Goal: Task Accomplishment & Management: Use online tool/utility

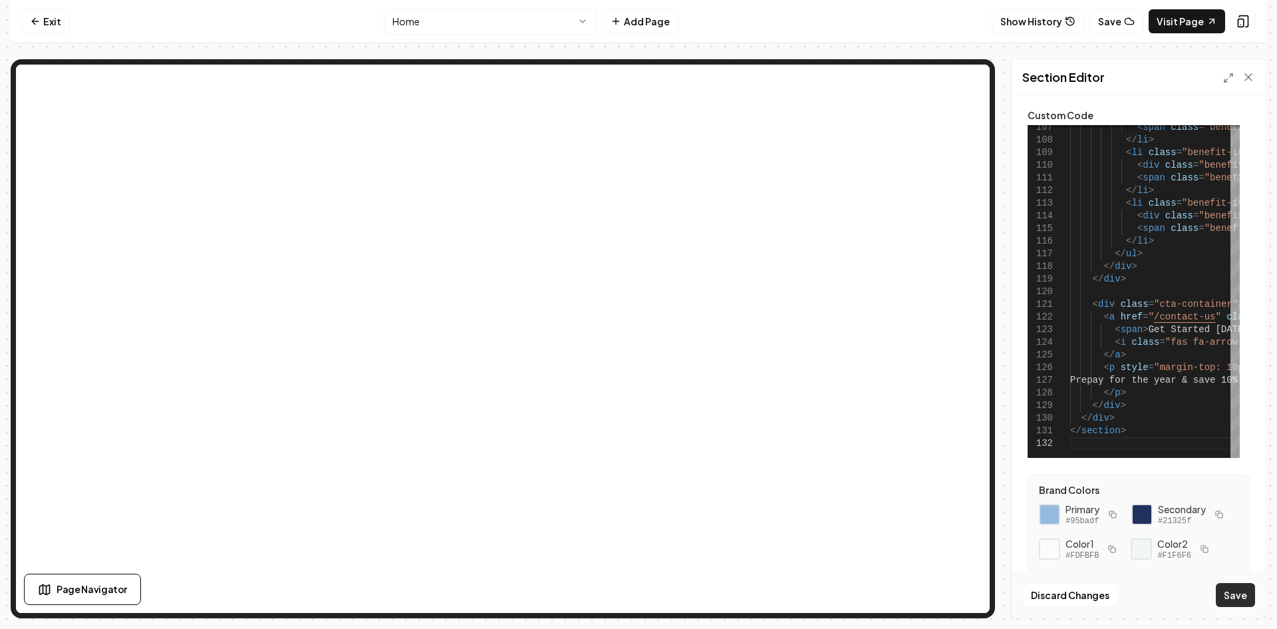
click at [1229, 589] on button "Save" at bounding box center [1235, 595] width 39 height 24
type textarea "**********"
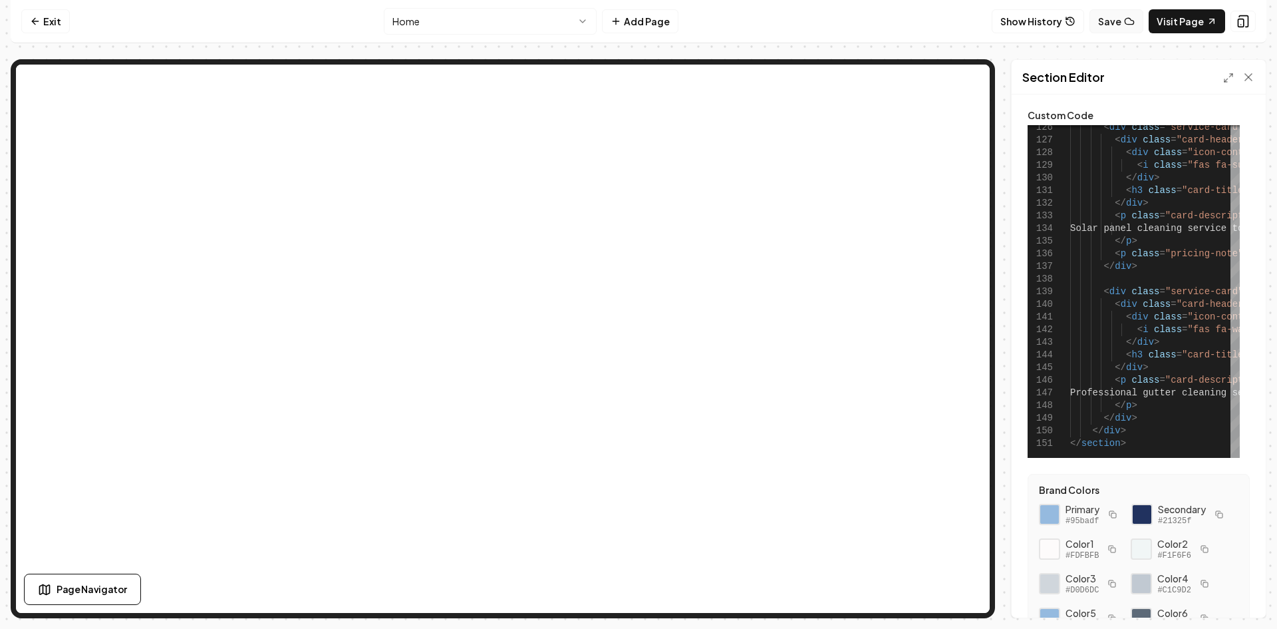
click at [1127, 22] on icon at bounding box center [1129, 21] width 11 height 11
click at [1180, 29] on link "Visit Page" at bounding box center [1187, 21] width 76 height 24
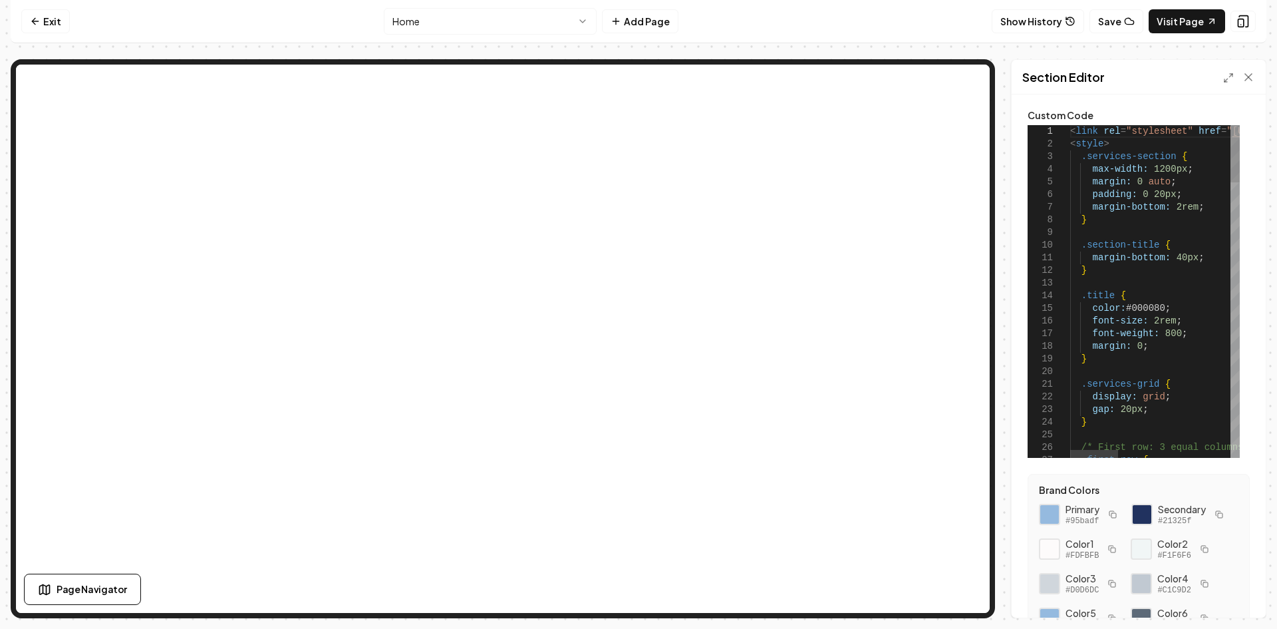
drag, startPoint x: 1062, startPoint y: 130, endPoint x: 1109, endPoint y: 130, distance: 47.2
click at [1109, 130] on div "23 24 25 26 27 21 22 18 19 20 15 16 17 13 14 10 11 12 7 8 9 5 6 2 3 4 1 gap: 20…" at bounding box center [1134, 291] width 212 height 333
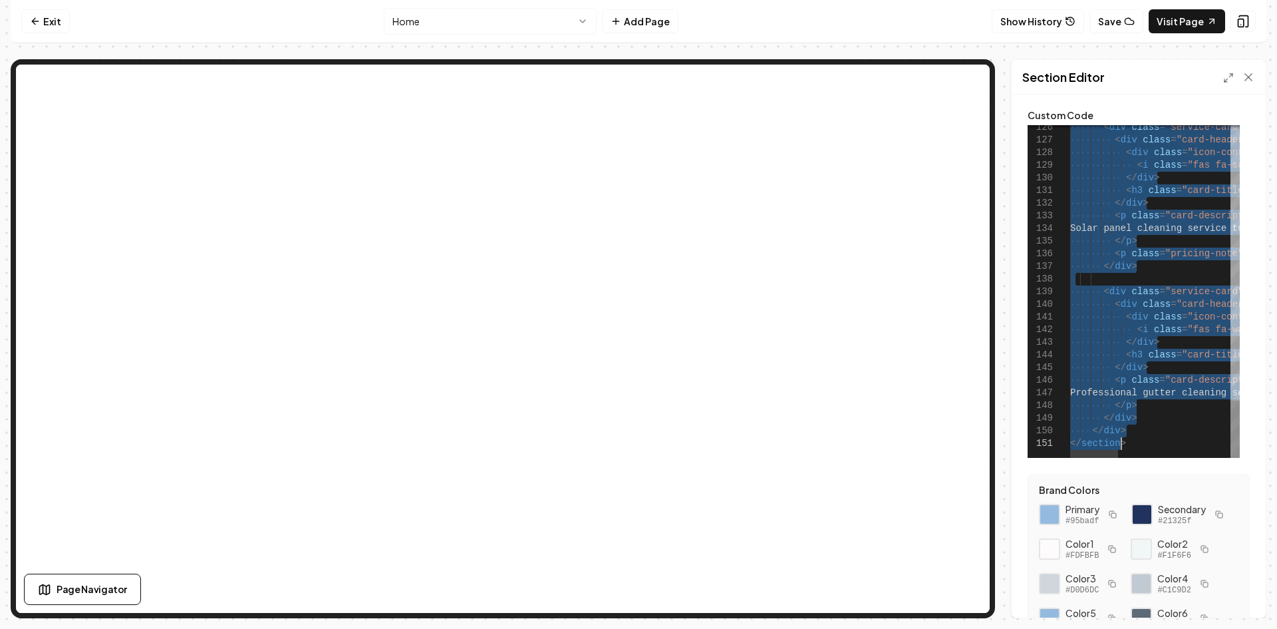
drag, startPoint x: 1070, startPoint y: 130, endPoint x: 1256, endPoint y: 524, distance: 436.2
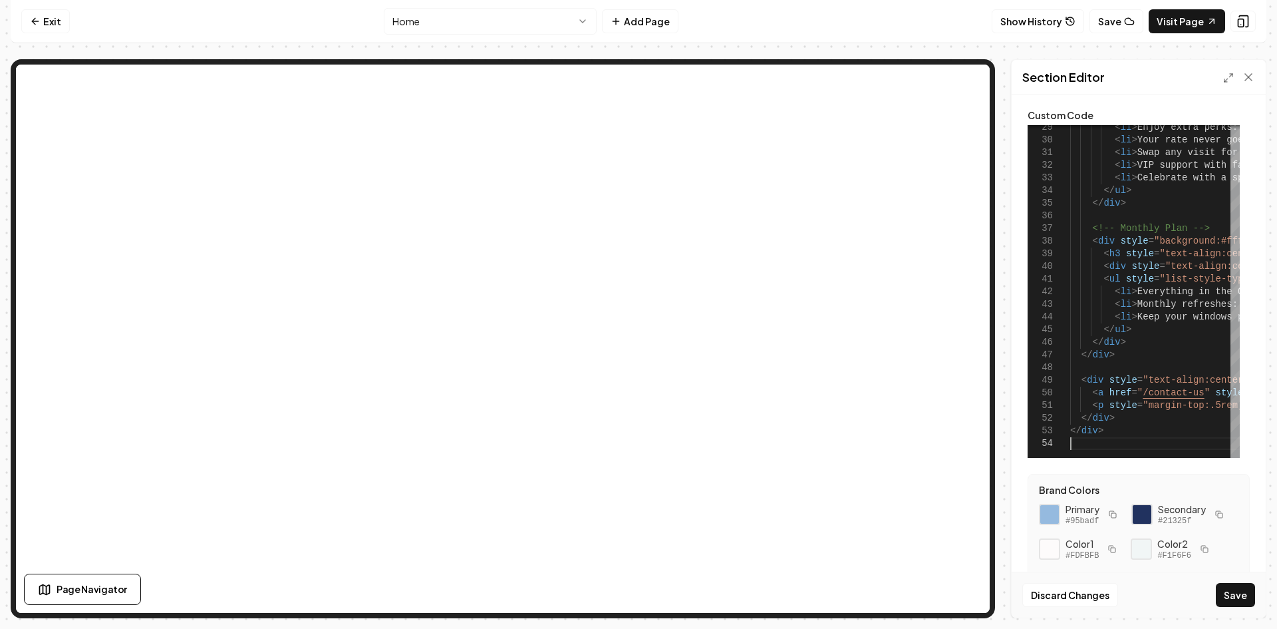
click at [1233, 591] on button "Save" at bounding box center [1235, 595] width 39 height 24
type textarea "**********"
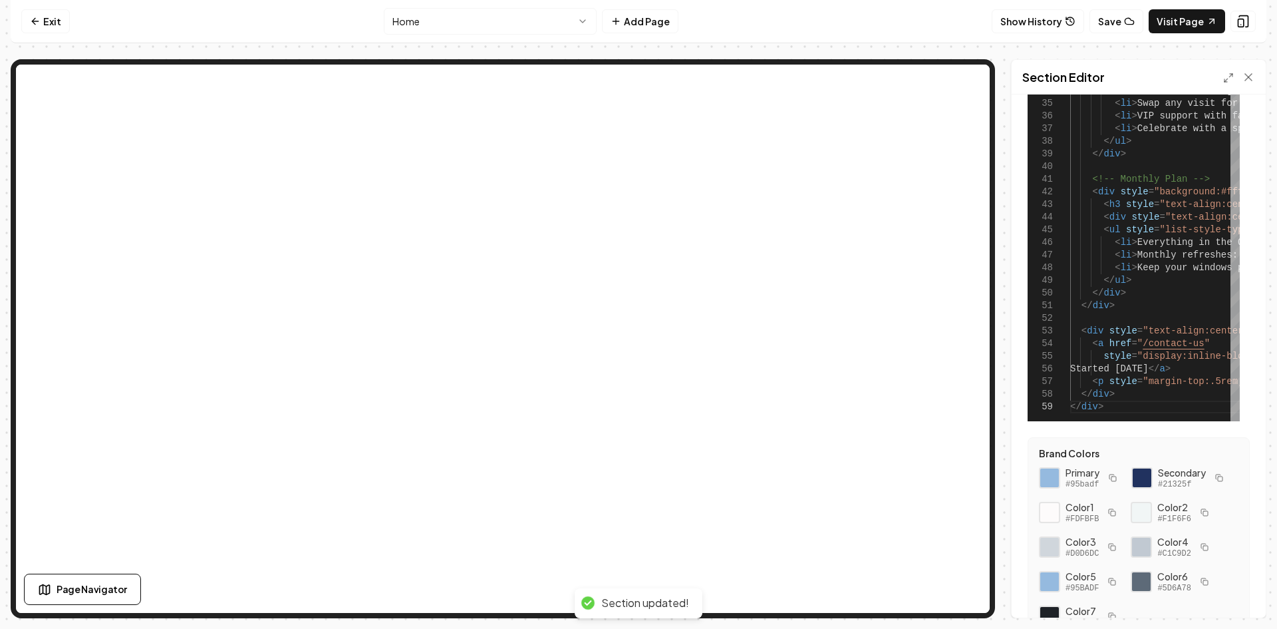
scroll to position [106, 0]
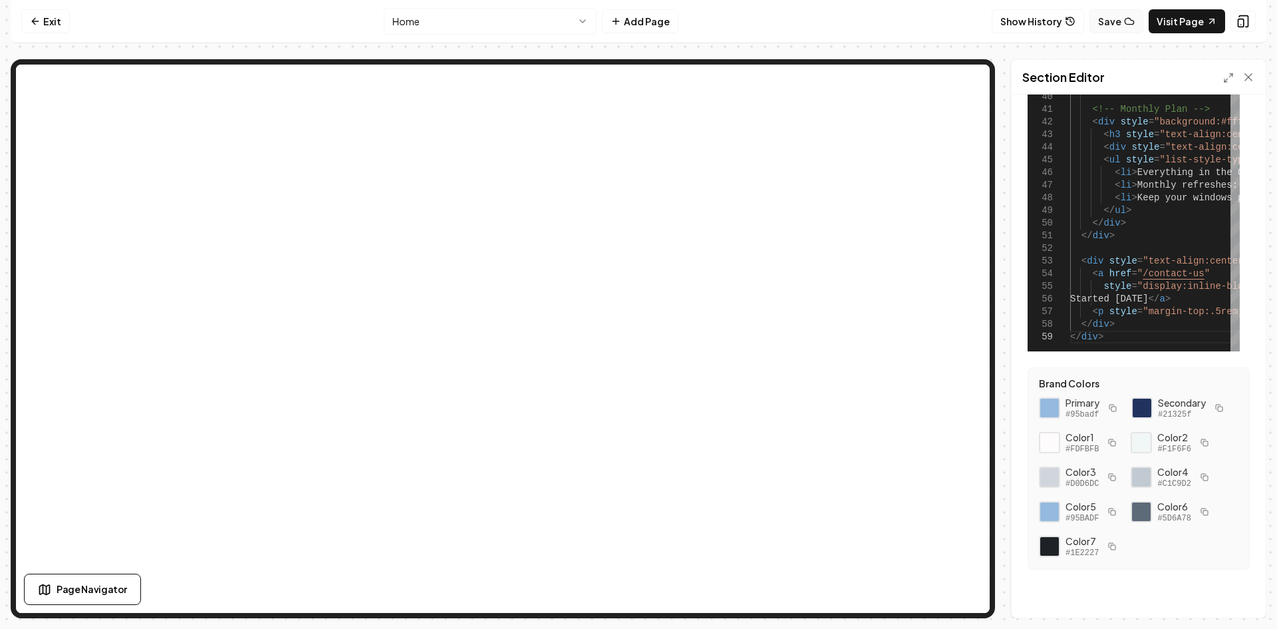
click at [1132, 19] on icon at bounding box center [1129, 21] width 11 height 11
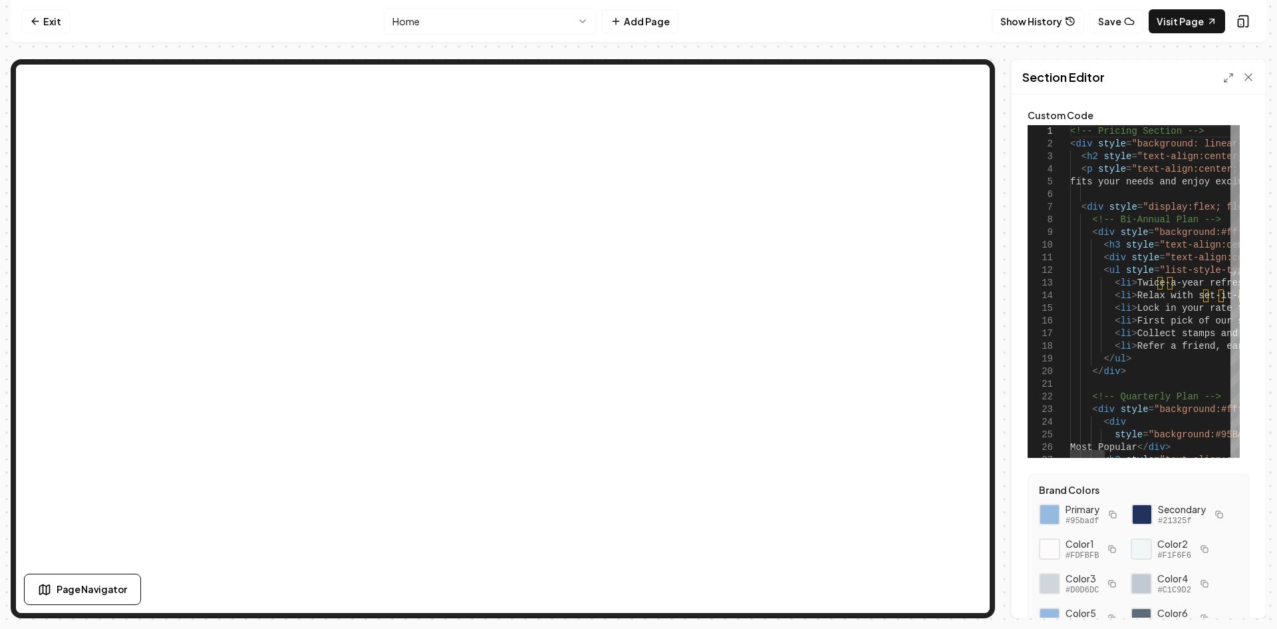
drag, startPoint x: 1059, startPoint y: 130, endPoint x: 1100, endPoint y: 146, distance: 43.9
click at [1112, 147] on div "1 2 3 4 5 6 7 8 9 10 11 12 13 14 15 16 17 18 19 20 21 22 23 24 25 26 27 <!-- Pr…" at bounding box center [1134, 291] width 212 height 333
drag, startPoint x: 1063, startPoint y: 136, endPoint x: 1096, endPoint y: 134, distance: 32.6
click at [1096, 134] on div "1 2 3 4 5 6 7 8 9 10 11 12 13 14 15 16 17 18 19 20 21 22 23 24 25 26 27 <!-- Pr…" at bounding box center [1134, 291] width 212 height 333
drag, startPoint x: 1061, startPoint y: 131, endPoint x: 1095, endPoint y: 132, distance: 33.9
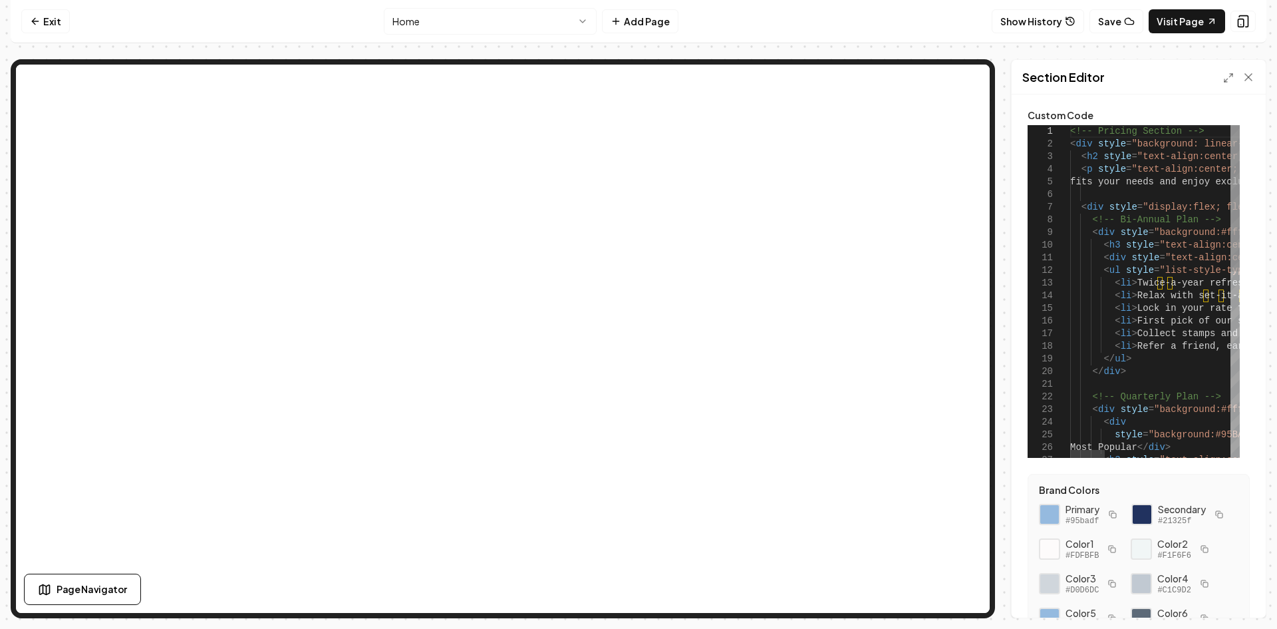
click at [1095, 132] on div "1 2 3 4 5 6 7 8 9 10 11 12 13 14 15 16 17 18 19 20 21 22 23 24 25 26 27 <!-- Pr…" at bounding box center [1134, 291] width 212 height 333
drag, startPoint x: 1069, startPoint y: 131, endPoint x: 1096, endPoint y: 131, distance: 27.3
click at [1096, 131] on div "8 9 10 11 12 13 14 15 16 17 18 19 20 21 22 23 24 25 26 27 6 7 3 4 5 1 2 <!-- Bi…" at bounding box center [1134, 291] width 212 height 333
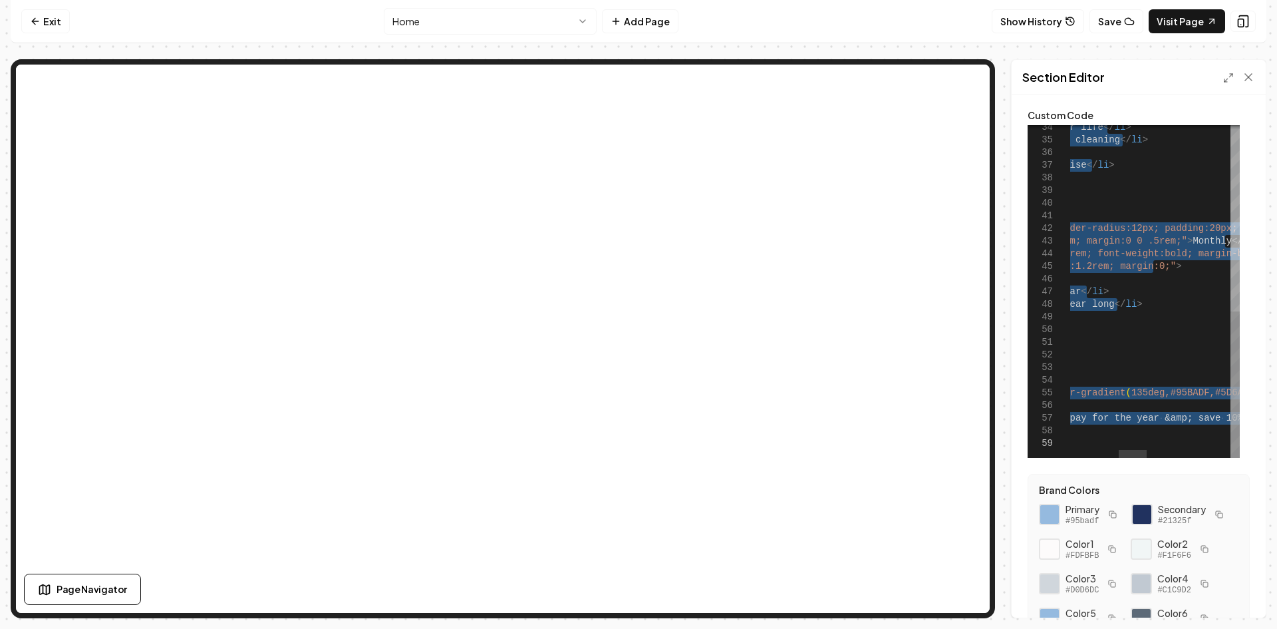
drag, startPoint x: 1070, startPoint y: 132, endPoint x: 1276, endPoint y: 528, distance: 446.3
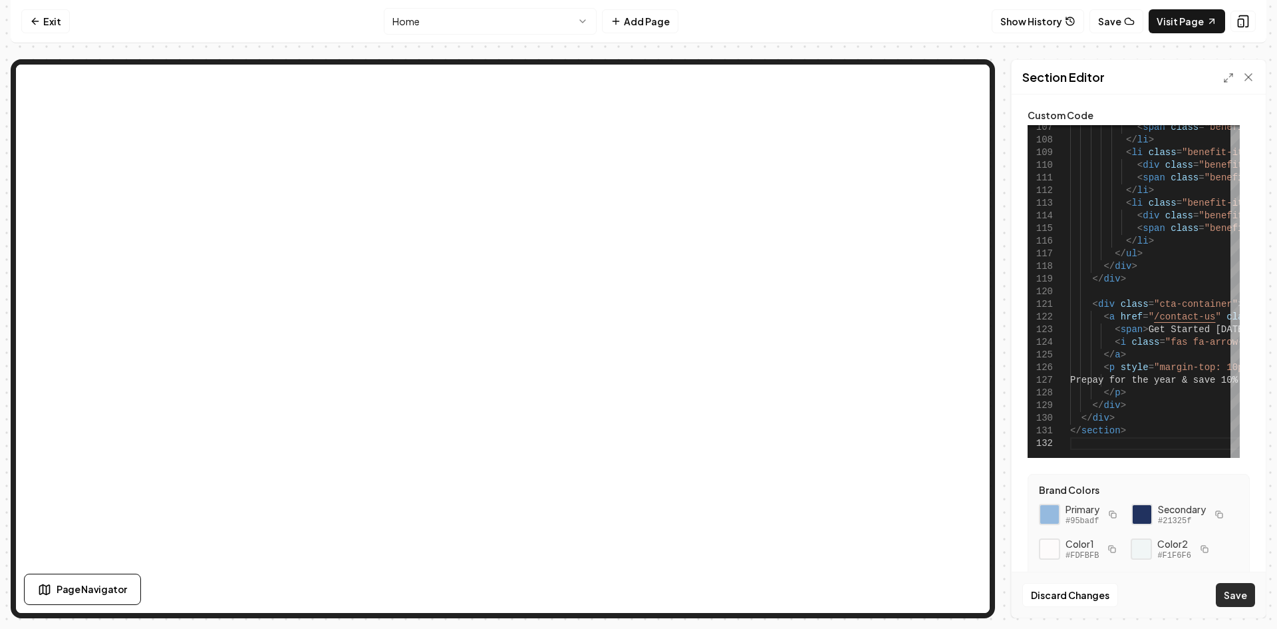
click at [1230, 600] on button "Save" at bounding box center [1235, 595] width 39 height 24
type textarea "**********"
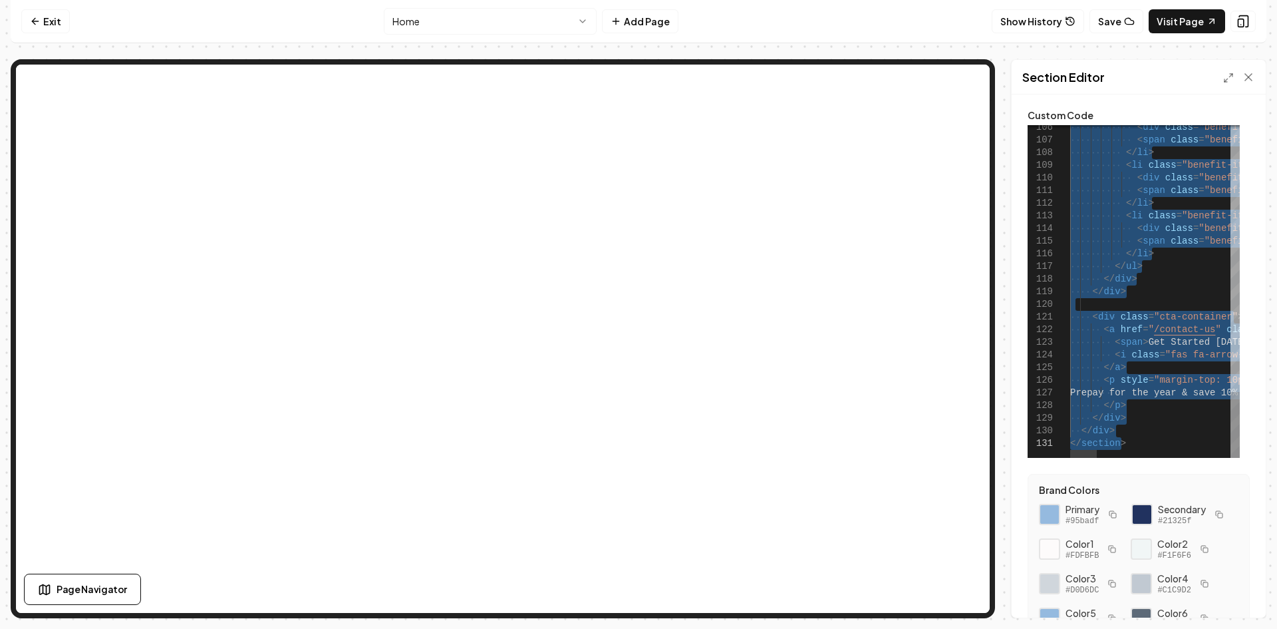
drag, startPoint x: 1070, startPoint y: 133, endPoint x: 1199, endPoint y: 578, distance: 463.1
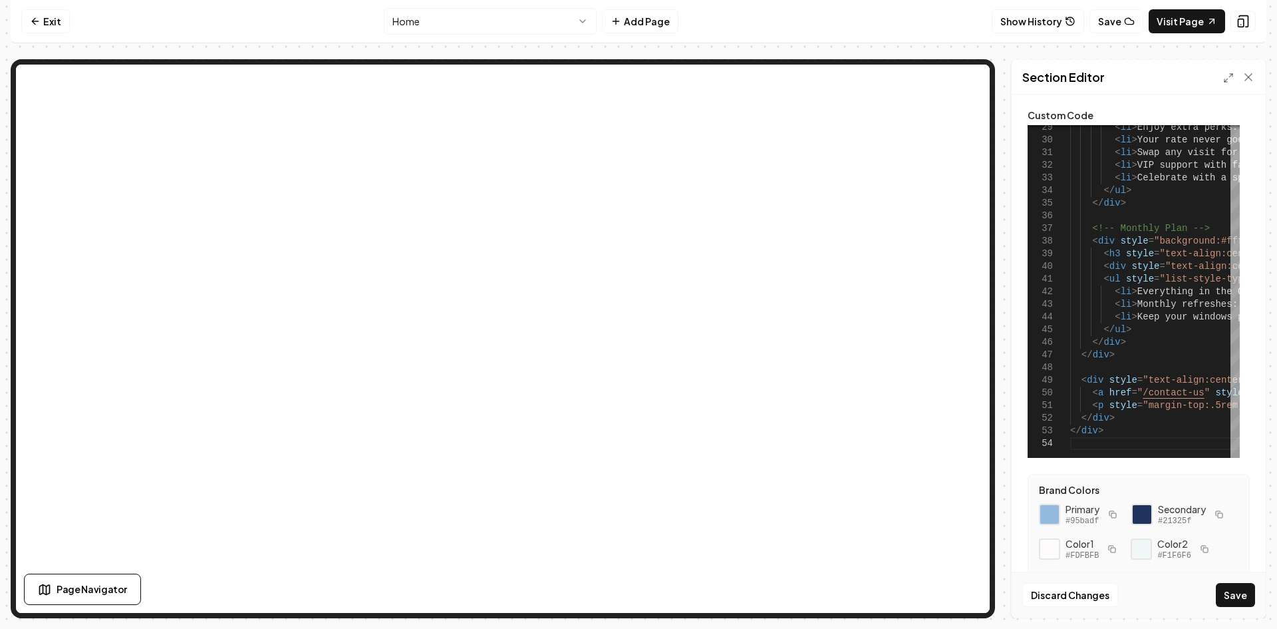
click at [1236, 599] on button "Save" at bounding box center [1235, 595] width 39 height 24
type textarea "**********"
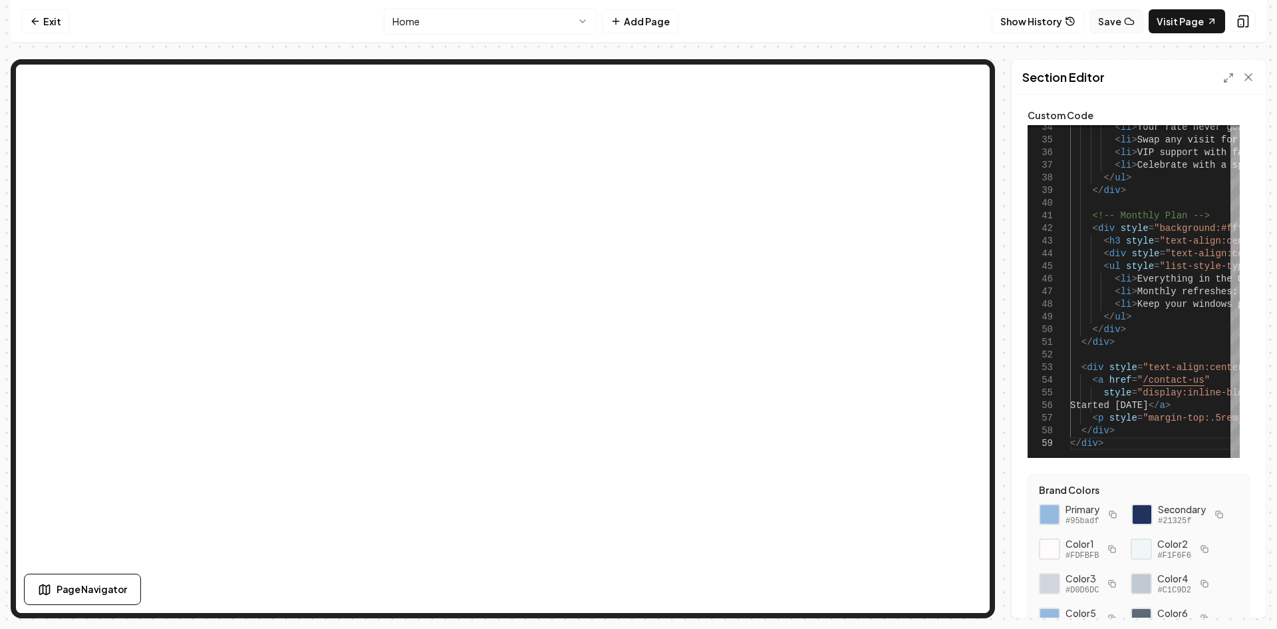
click at [1122, 19] on button "Save" at bounding box center [1117, 21] width 54 height 24
click at [1180, 27] on link "Visit Page" at bounding box center [1187, 21] width 76 height 24
drag, startPoint x: 1106, startPoint y: 17, endPoint x: 1171, endPoint y: 17, distance: 65.2
click at [1106, 17] on button "Save" at bounding box center [1117, 21] width 54 height 24
click at [1169, 19] on link "Visit Page" at bounding box center [1187, 21] width 76 height 24
